Goal: Register for event/course

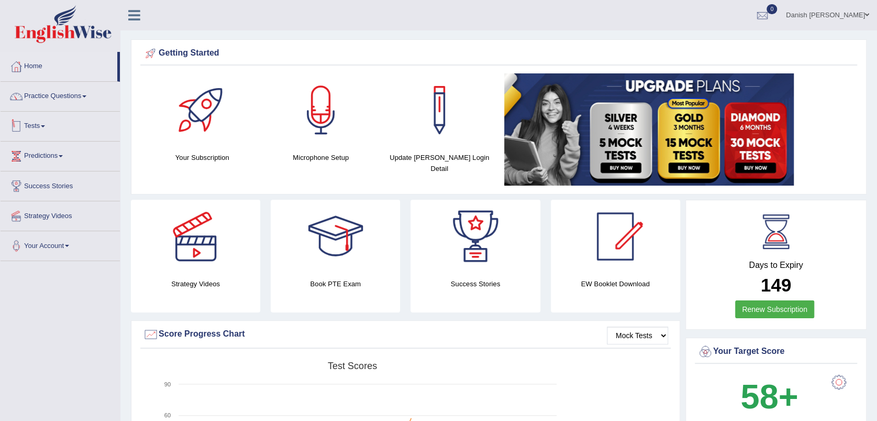
click at [30, 123] on link "Tests" at bounding box center [60, 125] width 119 height 26
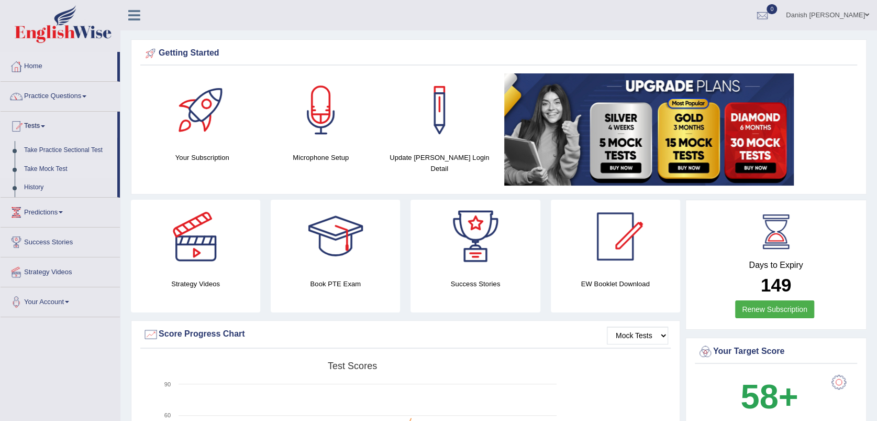
click at [56, 169] on link "Take Mock Test" at bounding box center [68, 169] width 98 height 19
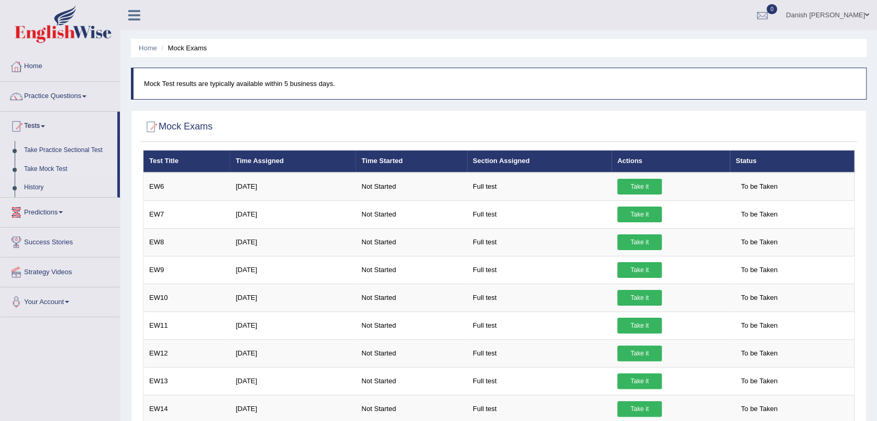
click at [49, 170] on link "Take Mock Test" at bounding box center [68, 169] width 98 height 19
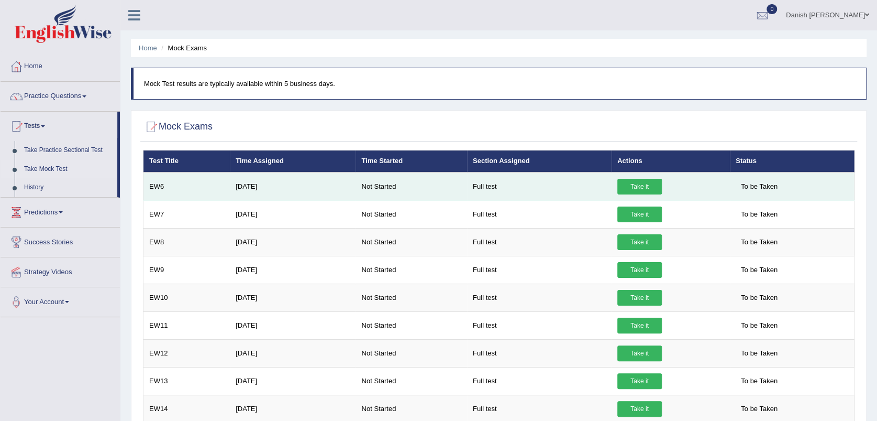
click at [647, 188] on link "Take it" at bounding box center [640, 187] width 45 height 16
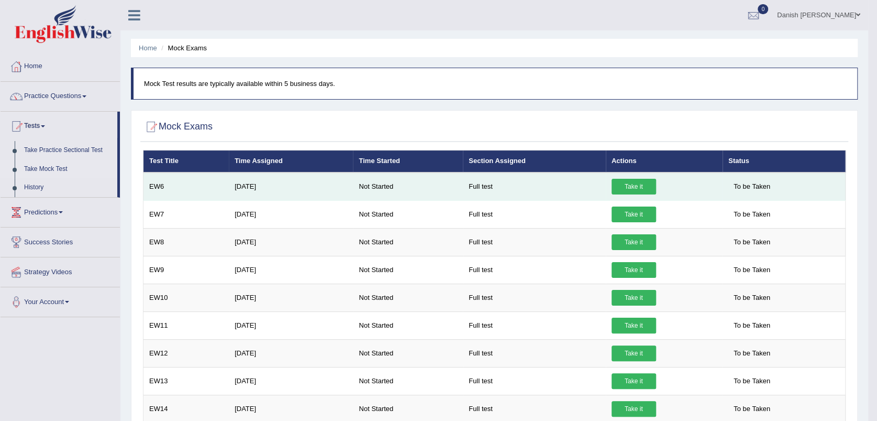
click at [630, 182] on link "Take it" at bounding box center [634, 187] width 45 height 16
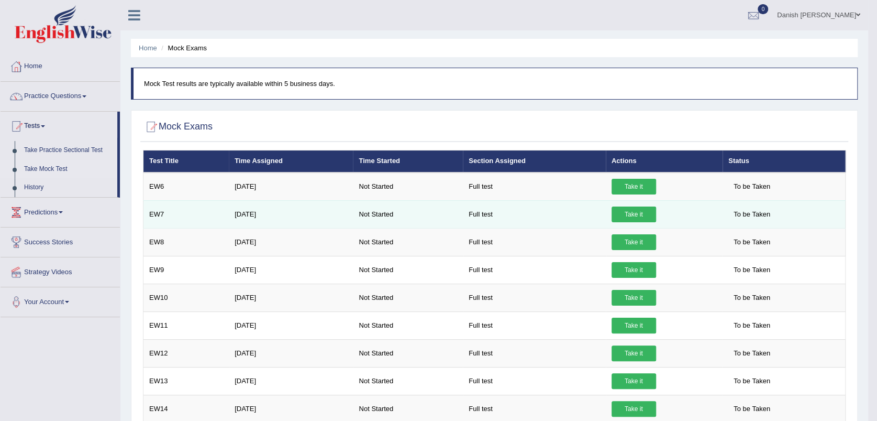
click at [629, 212] on link "Take it" at bounding box center [634, 214] width 45 height 16
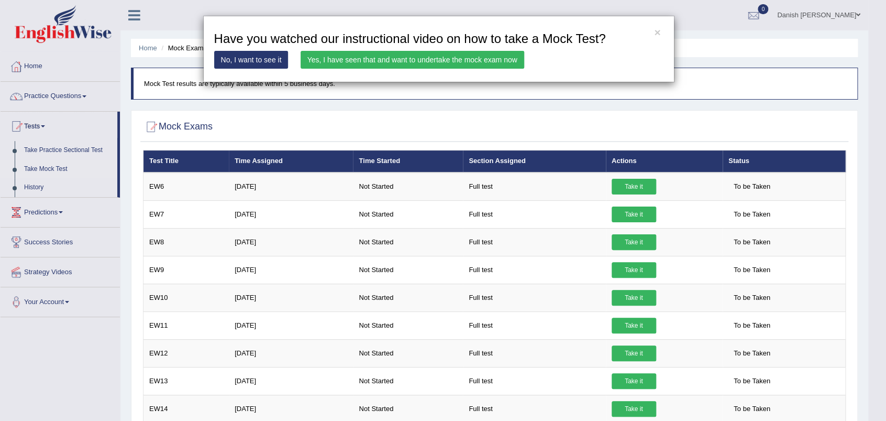
click at [415, 55] on link "Yes, I have seen that and want to undertake the mock exam now" at bounding box center [413, 60] width 224 height 18
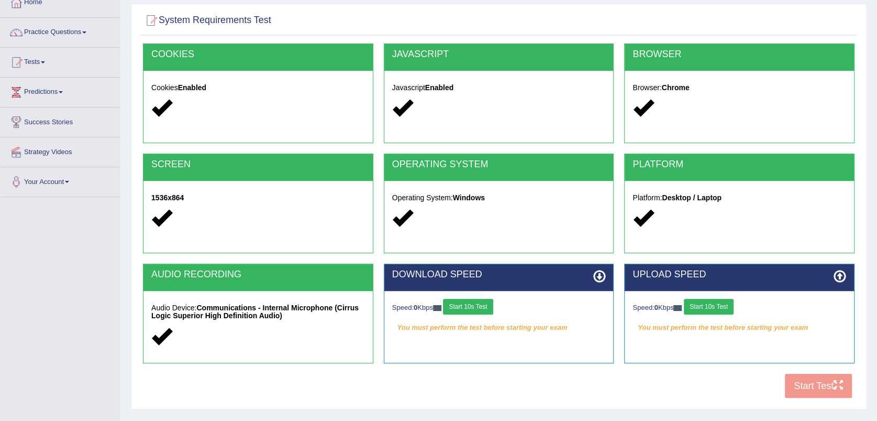
scroll to position [116, 0]
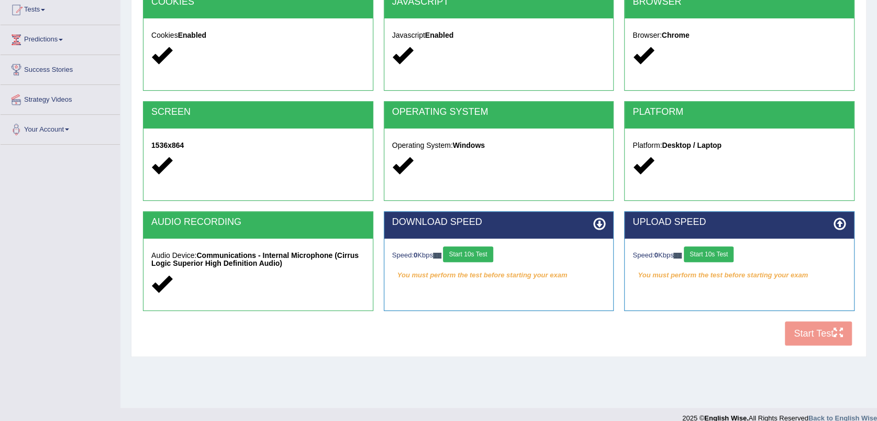
click at [476, 251] on button "Start 10s Test" at bounding box center [468, 254] width 50 height 16
click at [722, 254] on button "Start 10s Test" at bounding box center [709, 254] width 50 height 16
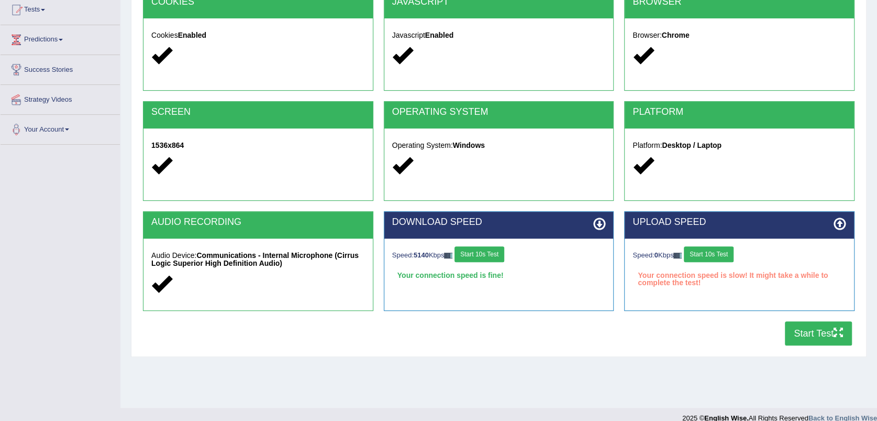
click at [818, 334] on button "Start Test" at bounding box center [818, 333] width 67 height 24
